Goal: Register for event/course

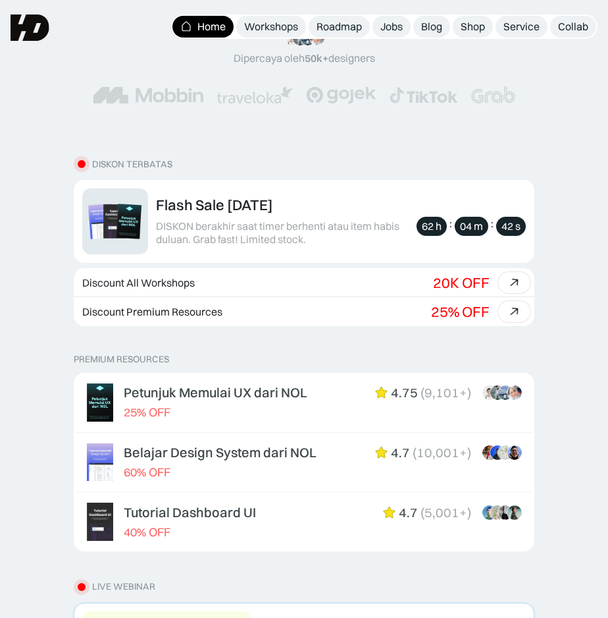
scroll to position [240, 0]
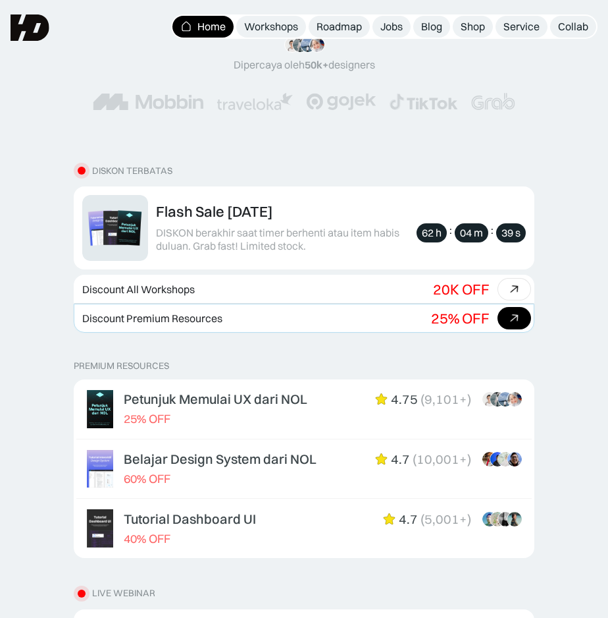
click at [514, 311] on icon at bounding box center [514, 318] width 19 height 19
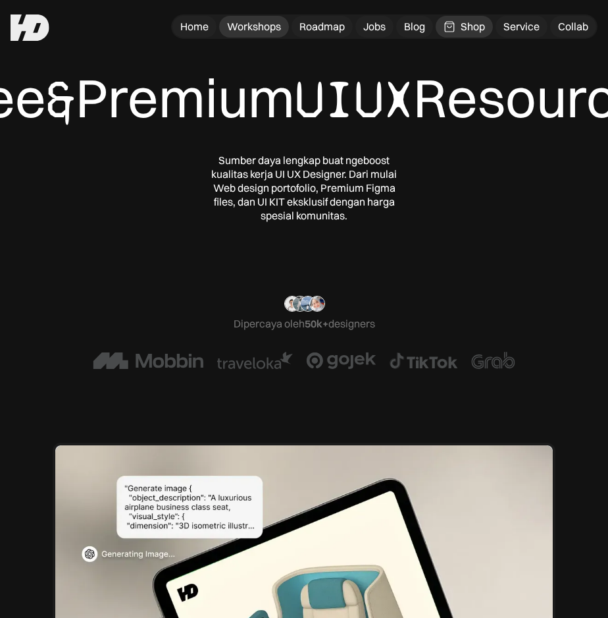
click at [237, 28] on div "Workshops" at bounding box center [254, 27] width 54 height 14
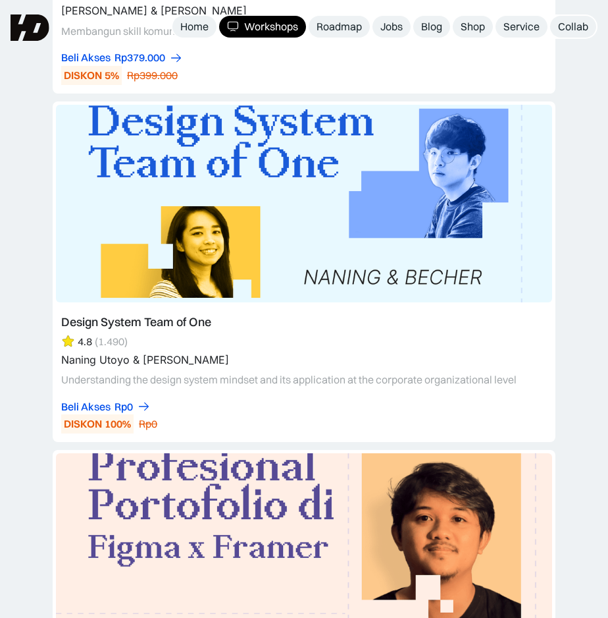
scroll to position [12406, 0]
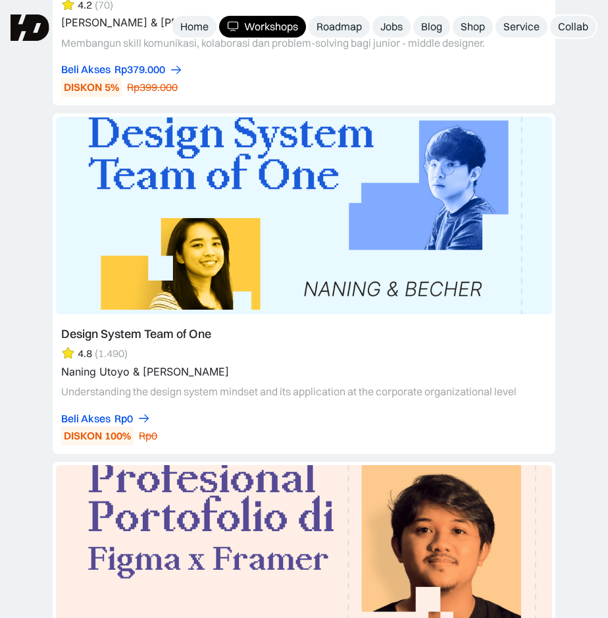
click at [240, 230] on link at bounding box center [304, 283] width 503 height 340
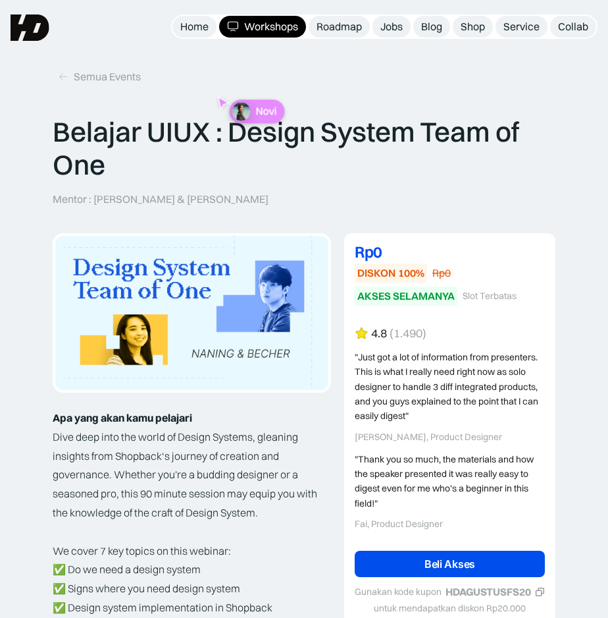
click at [396, 569] on link "Beli Akses" at bounding box center [450, 563] width 190 height 26
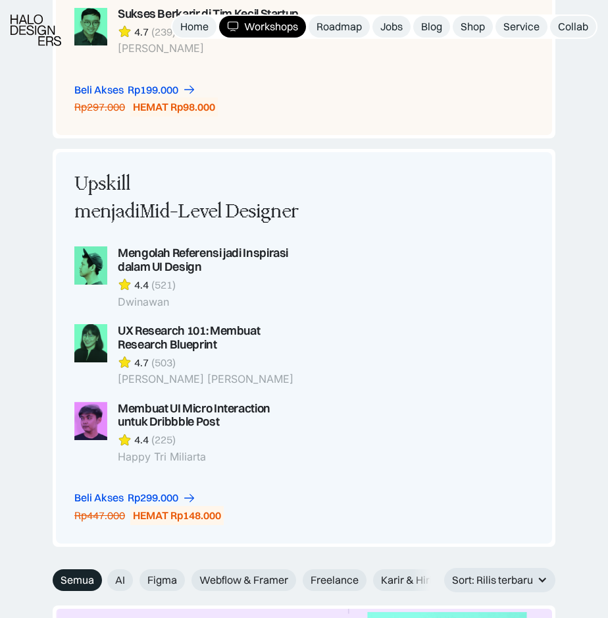
scroll to position [2945, 0]
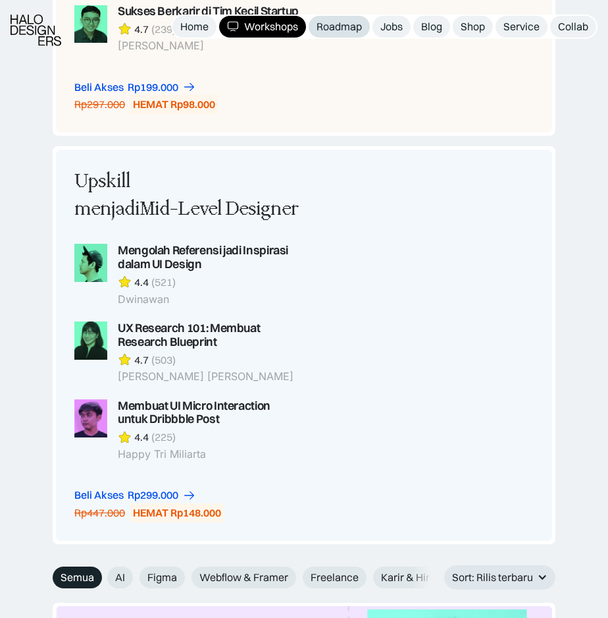
click at [332, 24] on div "Roadmap" at bounding box center [339, 27] width 45 height 14
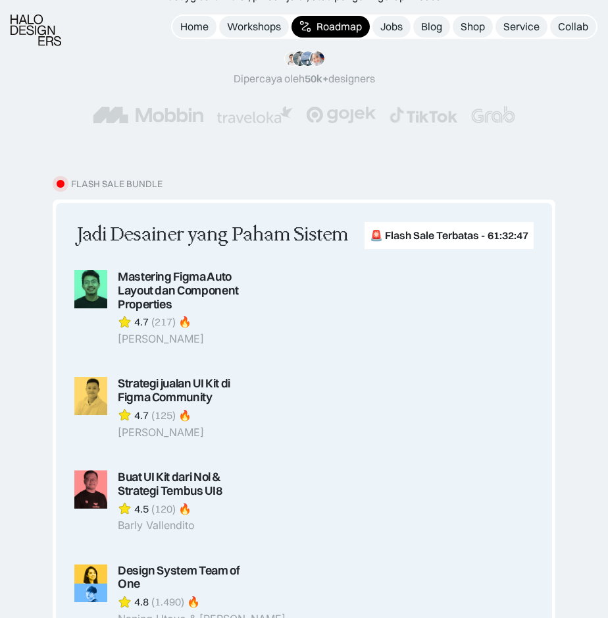
scroll to position [163, 0]
